Goal: Task Accomplishment & Management: Use online tool/utility

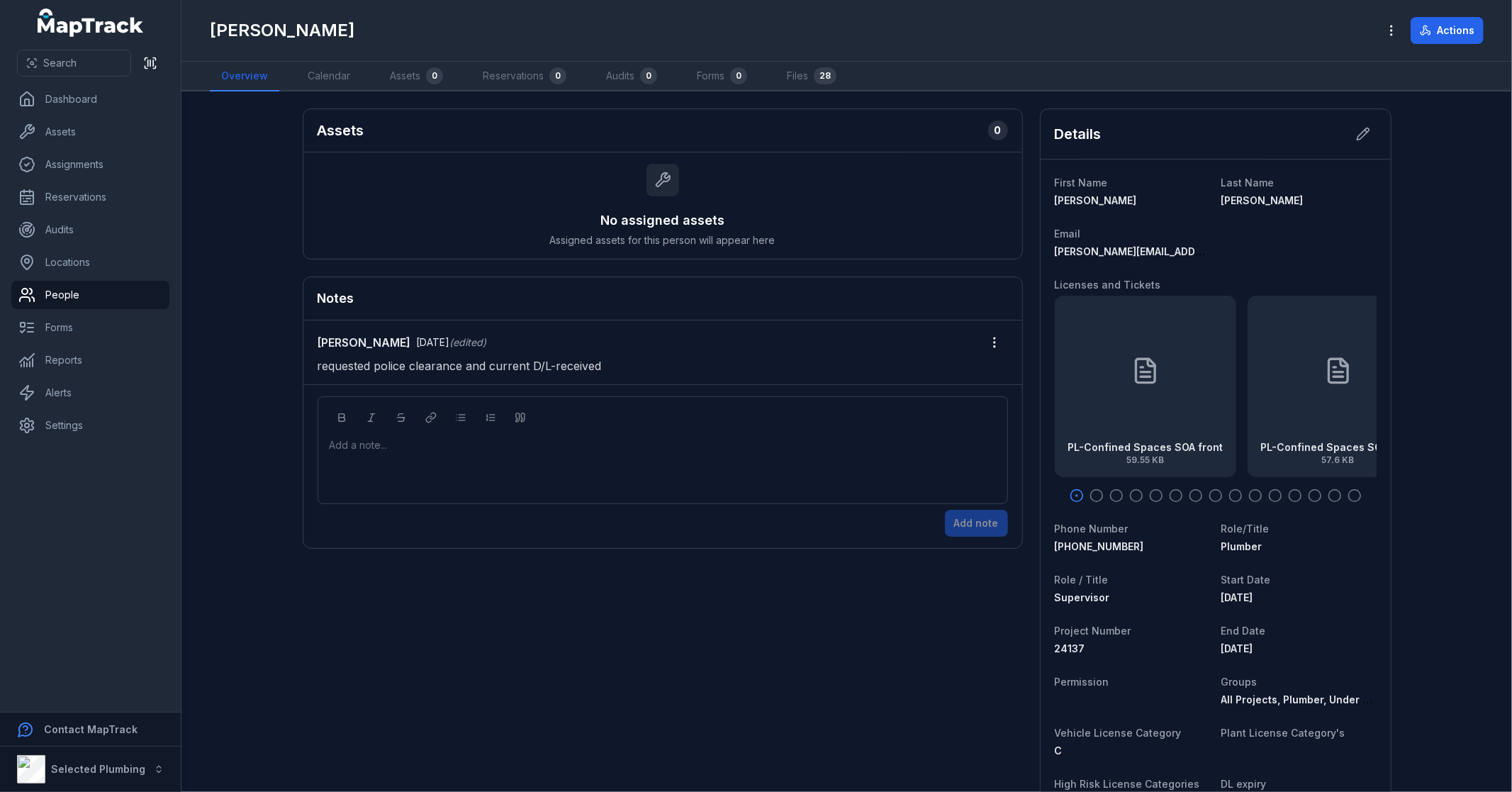
click at [685, 455] on div "Add a note..." at bounding box center [662, 466] width 667 height 56
click at [219, 405] on main "Assets 0 No assigned assets Assigned assets for this person will appear here No…" at bounding box center [846, 441] width 1330 height 700
click at [373, 446] on div at bounding box center [663, 444] width 666 height 14
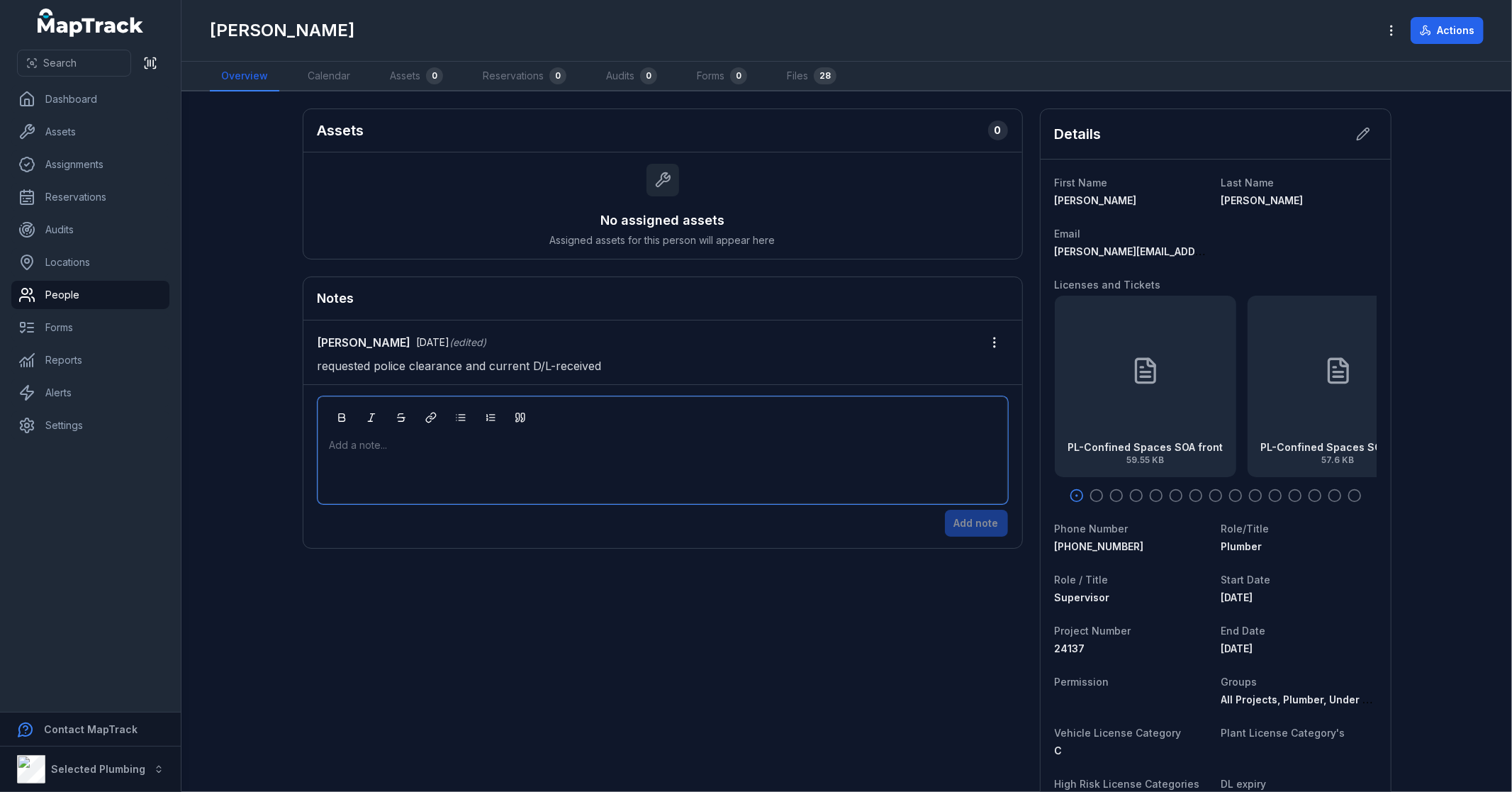
click at [224, 425] on main "Assets 0 No assigned assets Assigned assets for this person will appear here No…" at bounding box center [846, 441] width 1330 height 700
click at [421, 455] on div "Add a note..." at bounding box center [662, 466] width 667 height 56
click at [228, 427] on main "Assets 0 No assigned assets Assigned assets for this person will appear here No…" at bounding box center [846, 441] width 1330 height 700
drag, startPoint x: 225, startPoint y: 421, endPoint x: 383, endPoint y: 449, distance: 160.5
click at [227, 421] on main "Assets 0 No assigned assets Assigned assets for this person will appear here No…" at bounding box center [846, 441] width 1330 height 700
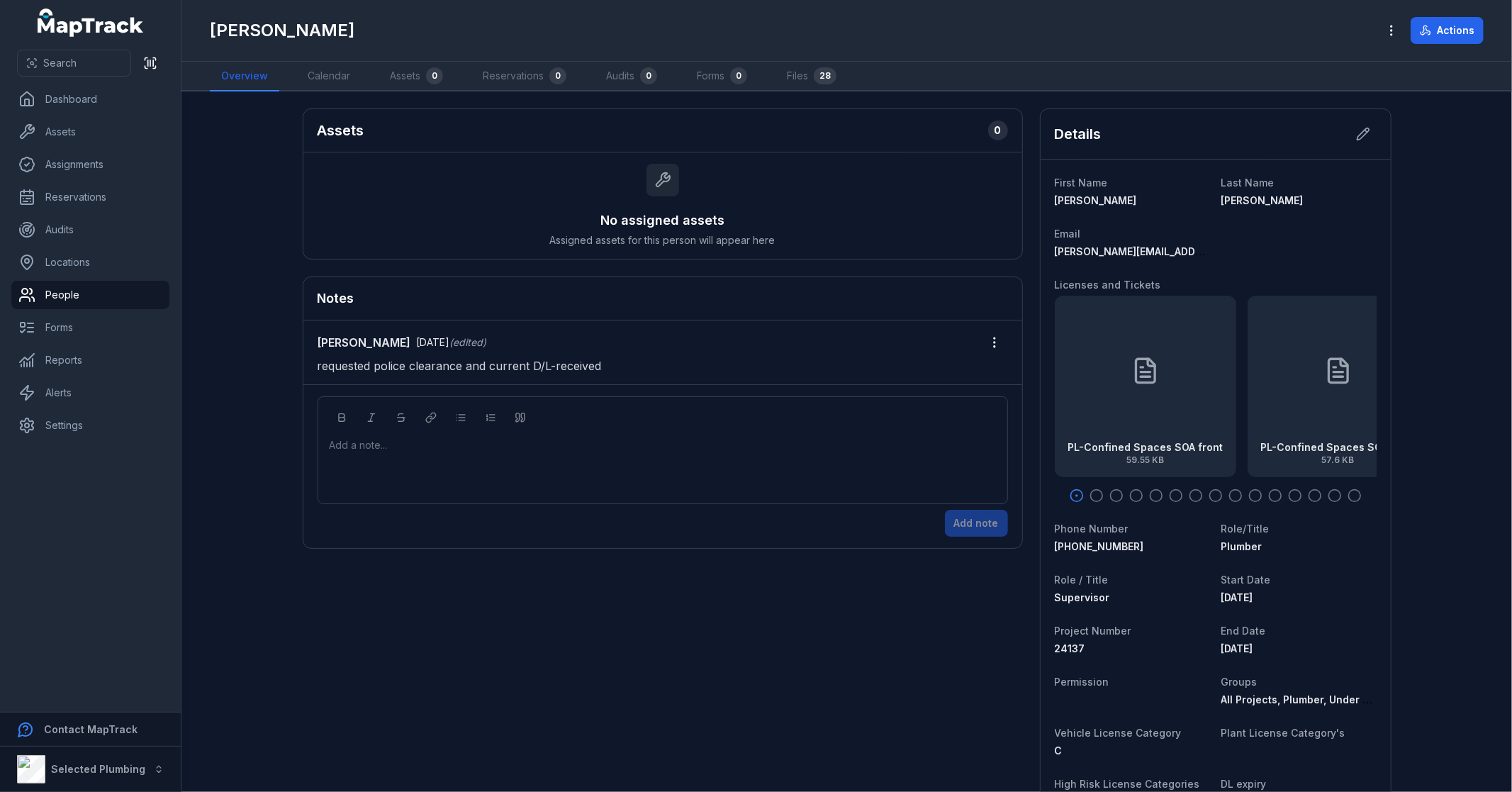
click at [428, 457] on div "Add a note..." at bounding box center [662, 466] width 667 height 56
click at [256, 433] on main "Assets 0 No assigned assets Assigned assets for this person will appear here No…" at bounding box center [846, 441] width 1330 height 700
